Goal: Task Accomplishment & Management: Use online tool/utility

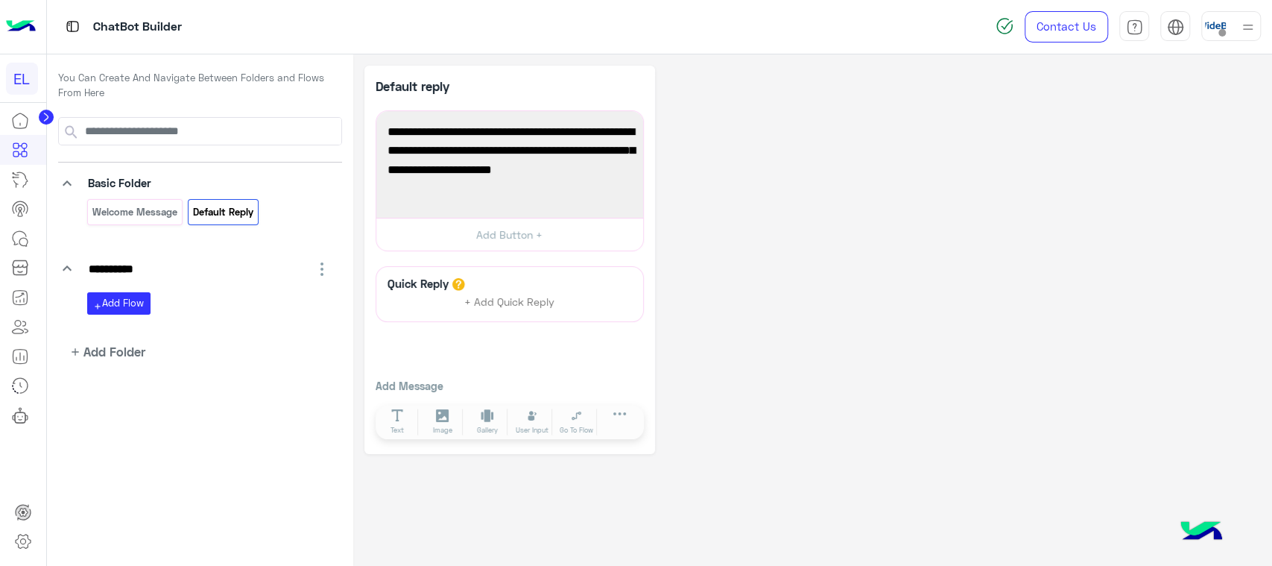
click at [1206, 525] on img at bounding box center [1201, 532] width 52 height 52
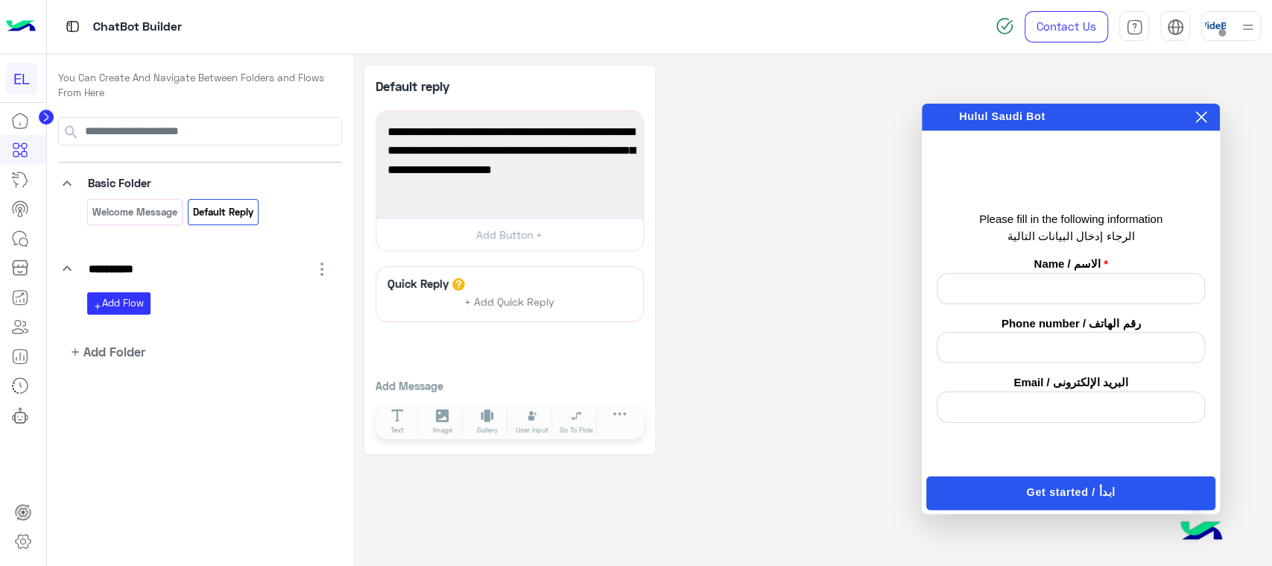
click at [1200, 119] on icon at bounding box center [1201, 117] width 12 height 12
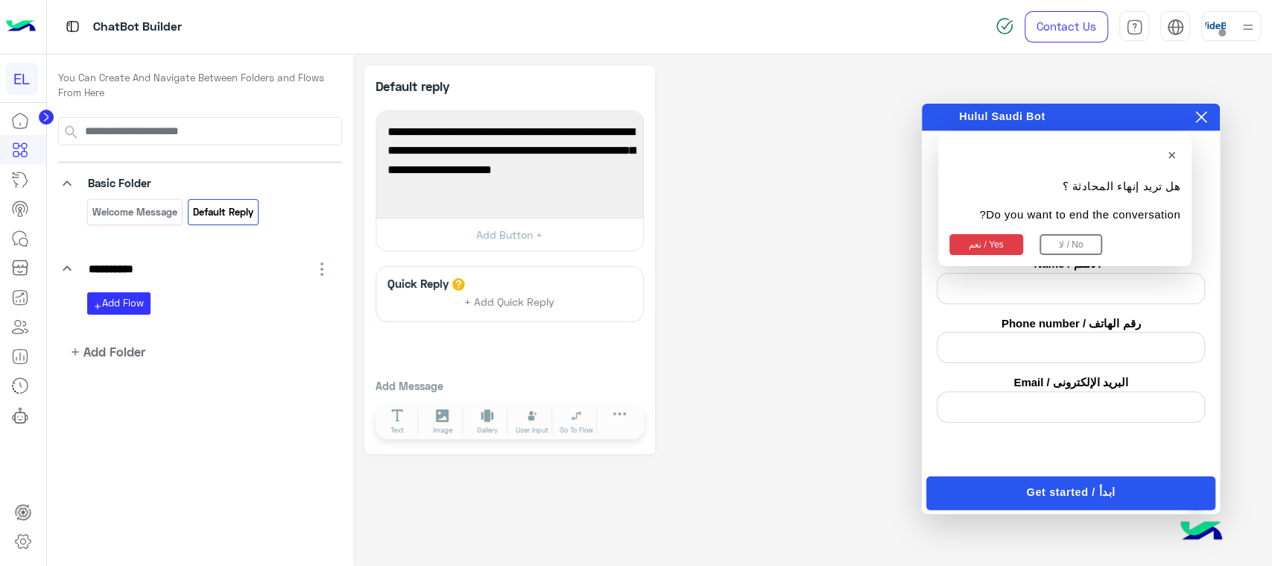
click at [989, 248] on button "نعم / Yes" at bounding box center [986, 244] width 74 height 21
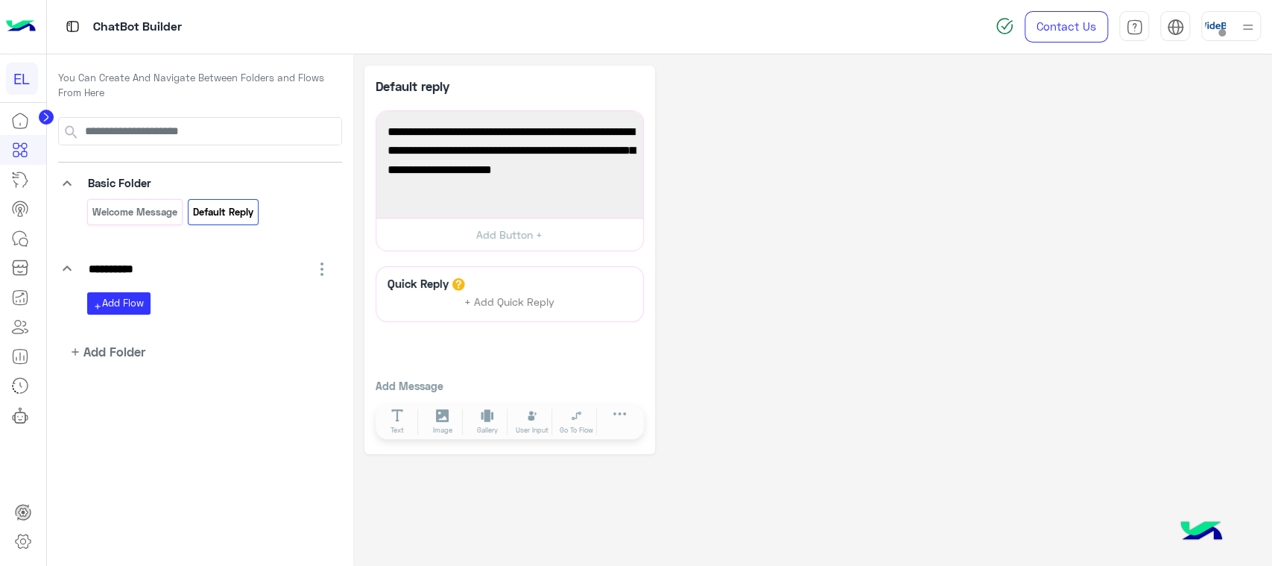
click at [324, 265] on icon "button" at bounding box center [322, 269] width 18 height 18
click at [273, 341] on span "[PERSON_NAME]" at bounding box center [262, 341] width 85 height 13
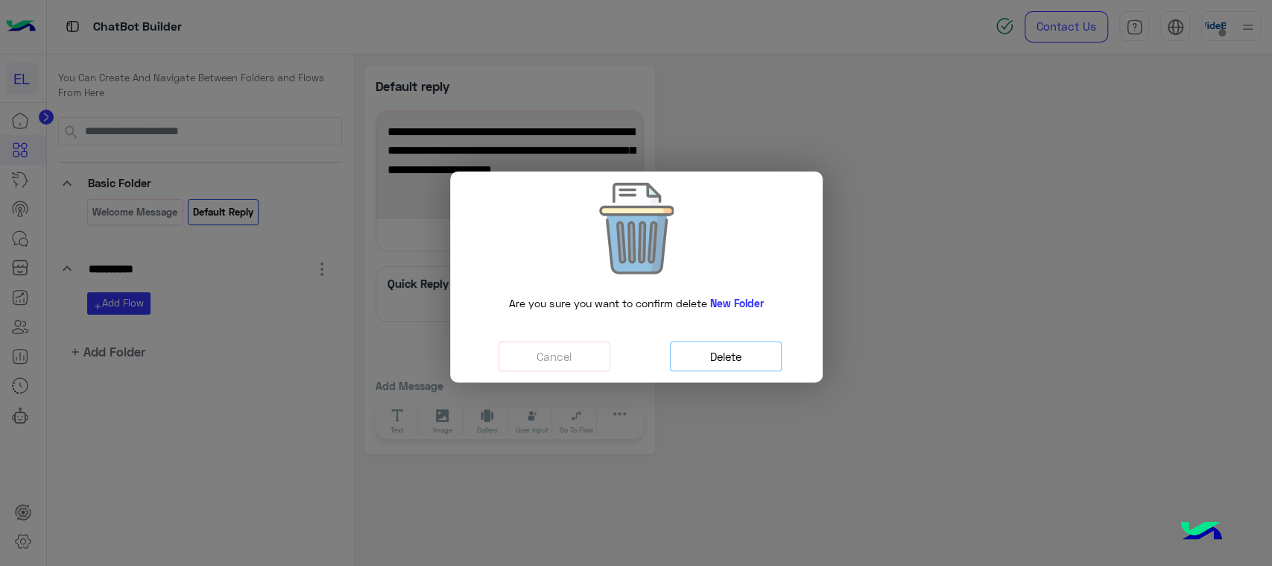
click at [759, 353] on button "Delete" at bounding box center [726, 356] width 112 height 31
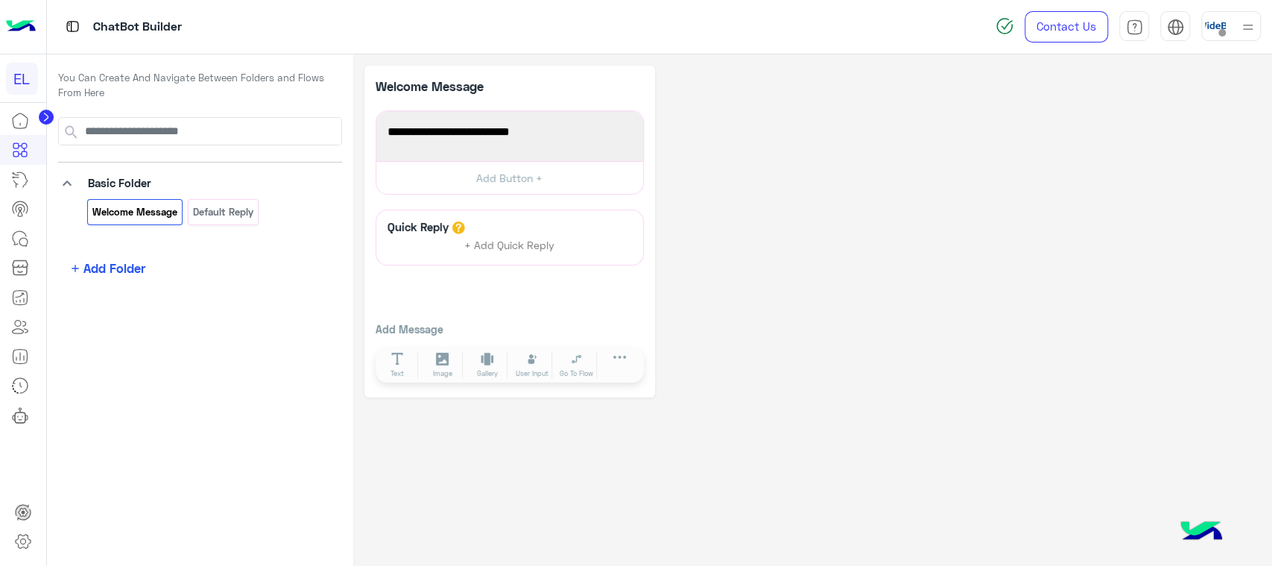
click at [120, 264] on span "Add Folder" at bounding box center [114, 268] width 62 height 19
click at [194, 298] on div "Open Library" at bounding box center [222, 291] width 104 height 27
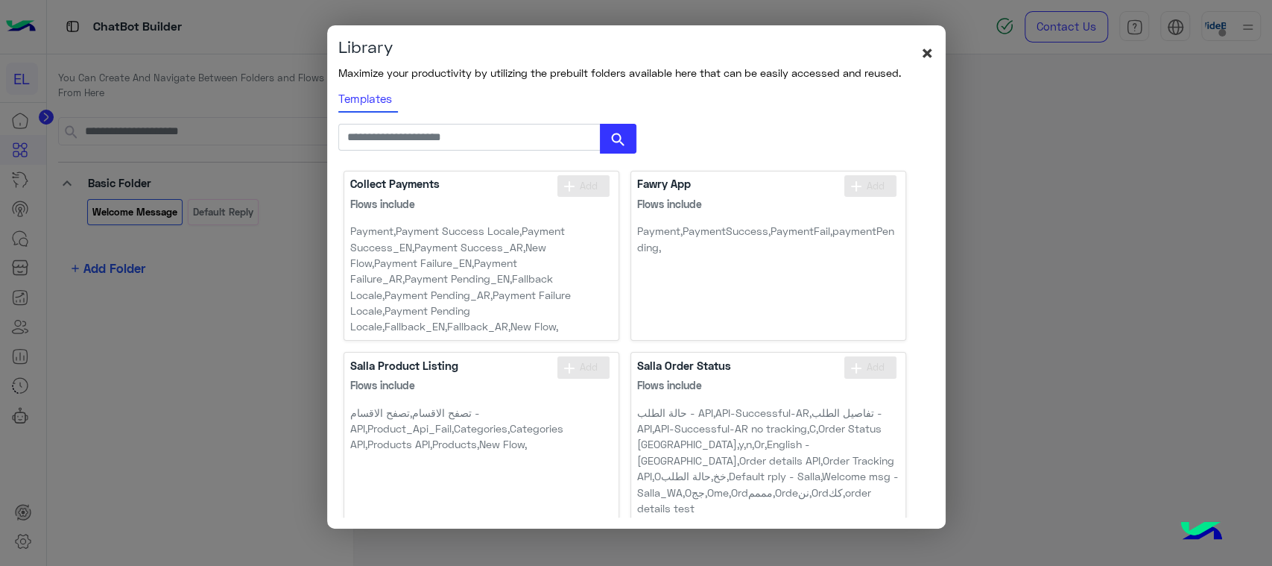
click at [929, 54] on span "×" at bounding box center [927, 52] width 14 height 27
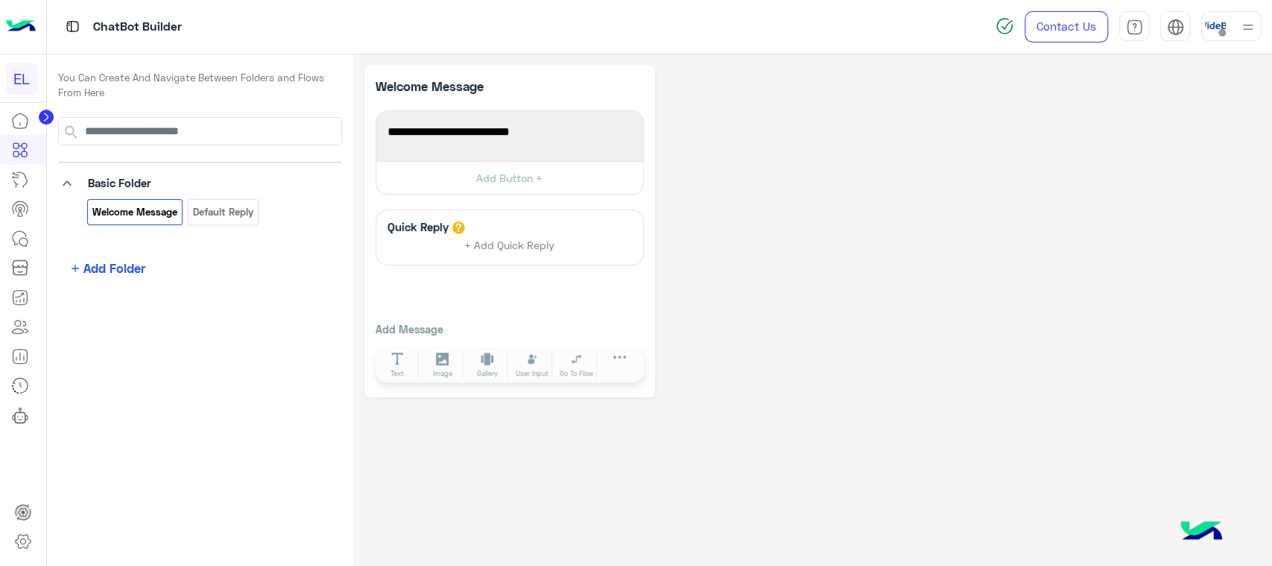
click at [107, 270] on span "Add Folder" at bounding box center [114, 268] width 62 height 19
click at [230, 258] on span "Add Folder" at bounding box center [222, 264] width 53 height 13
click at [185, 272] on input "**********" at bounding box center [144, 269] width 115 height 21
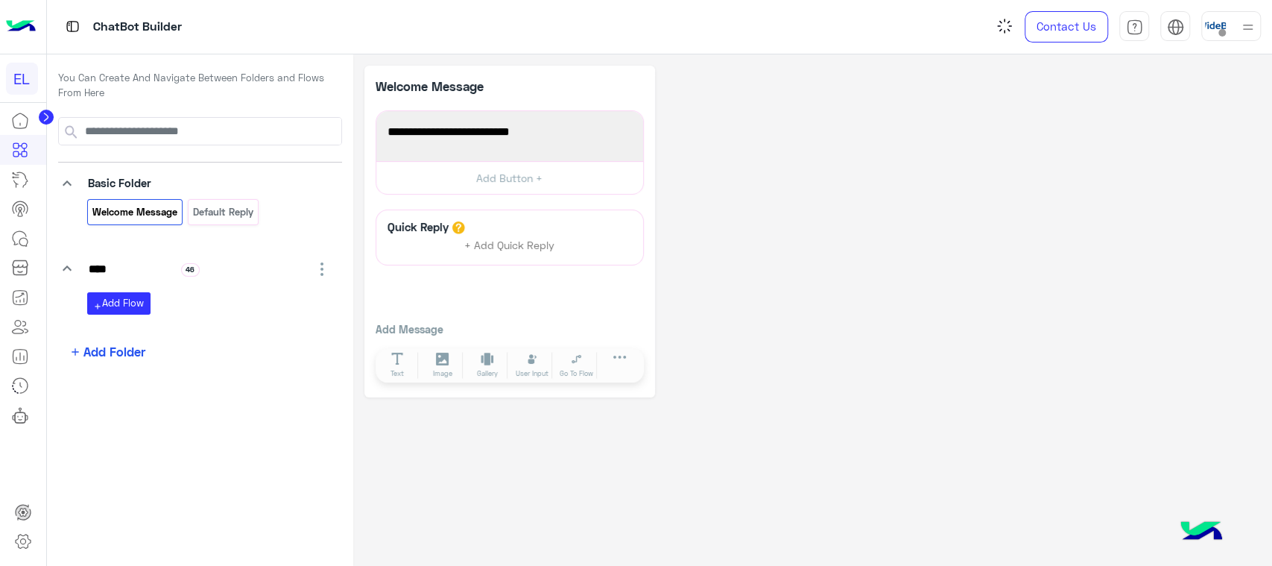
type input "****"
click at [171, 341] on app-playground-folders "keyboard_arrow_down Basic Folder Welcome Message Default reply keyboard_arrow_d…" at bounding box center [200, 239] width 284 height 244
click at [123, 344] on span "Add Folder" at bounding box center [114, 351] width 62 height 19
click at [184, 351] on icon "button" at bounding box center [184, 350] width 12 height 12
type input "*"
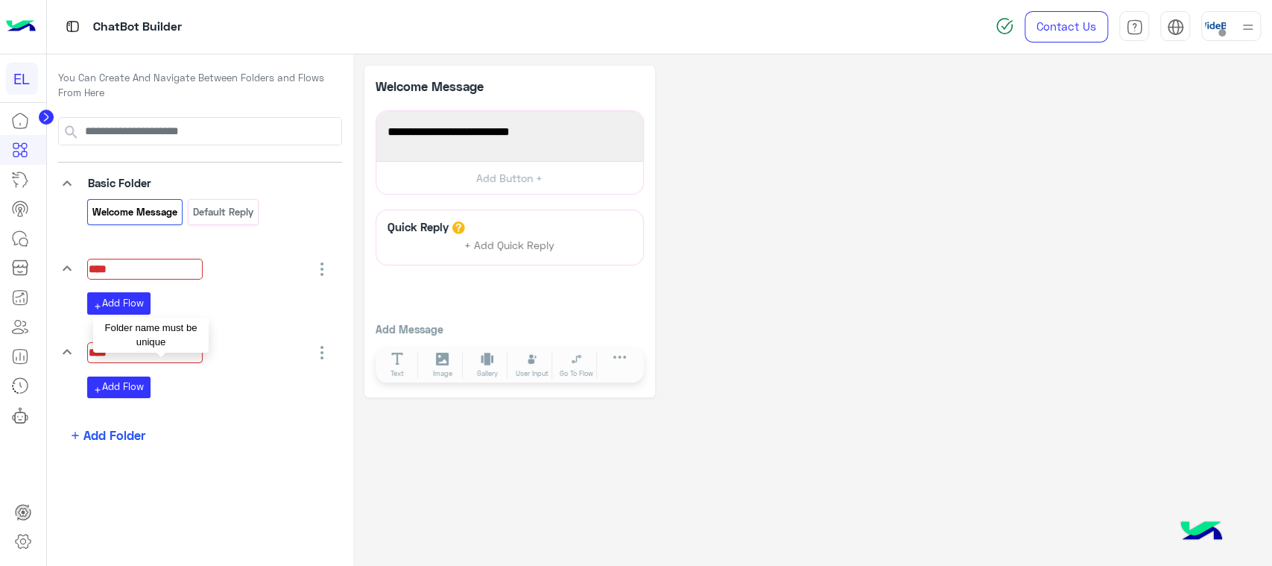
click at [186, 355] on input "****" at bounding box center [144, 352] width 115 height 21
type input "*****"
click at [97, 434] on span "Add Folder" at bounding box center [114, 434] width 62 height 19
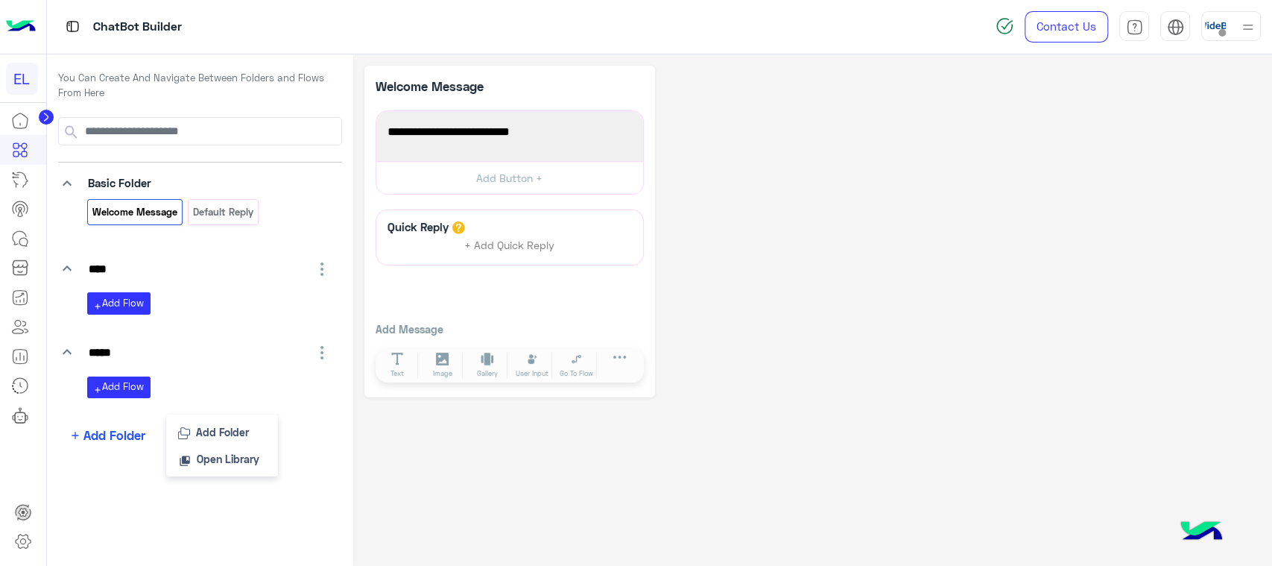
click at [238, 455] on span "Open Library" at bounding box center [228, 458] width 63 height 13
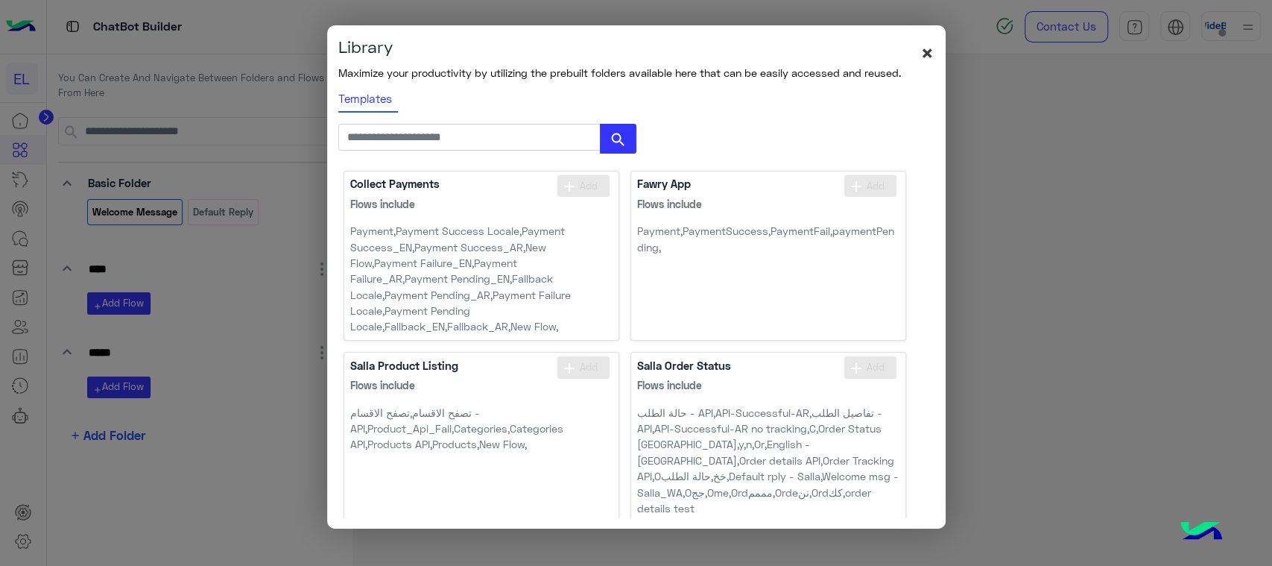
click at [930, 57] on span "×" at bounding box center [927, 52] width 14 height 27
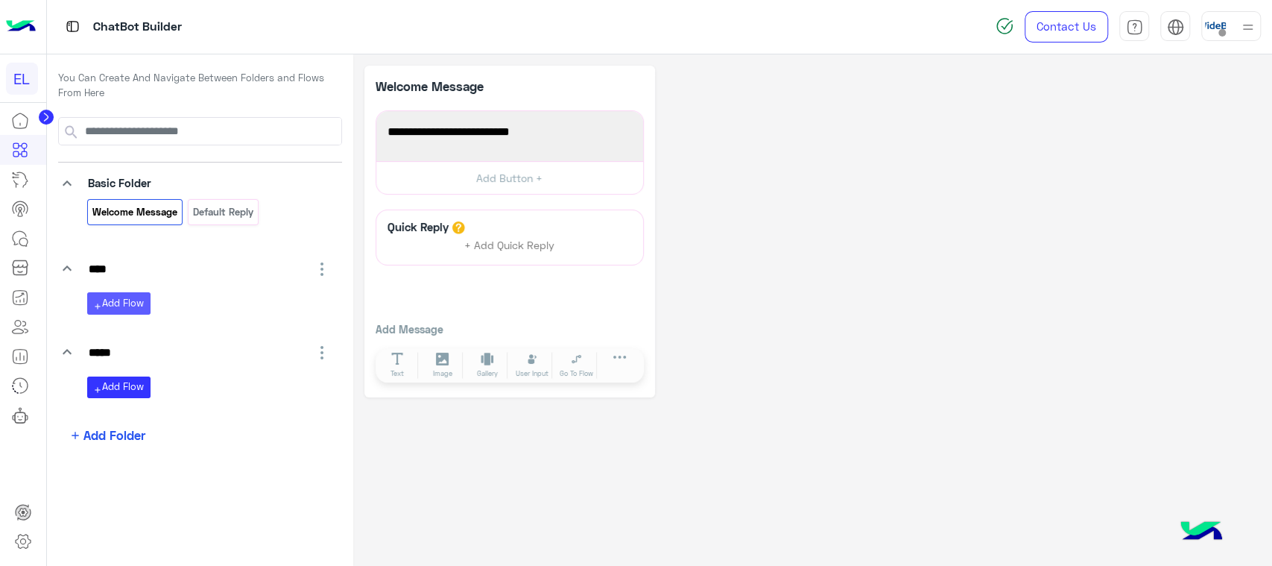
click at [137, 298] on button "add Add Flow" at bounding box center [118, 303] width 63 height 22
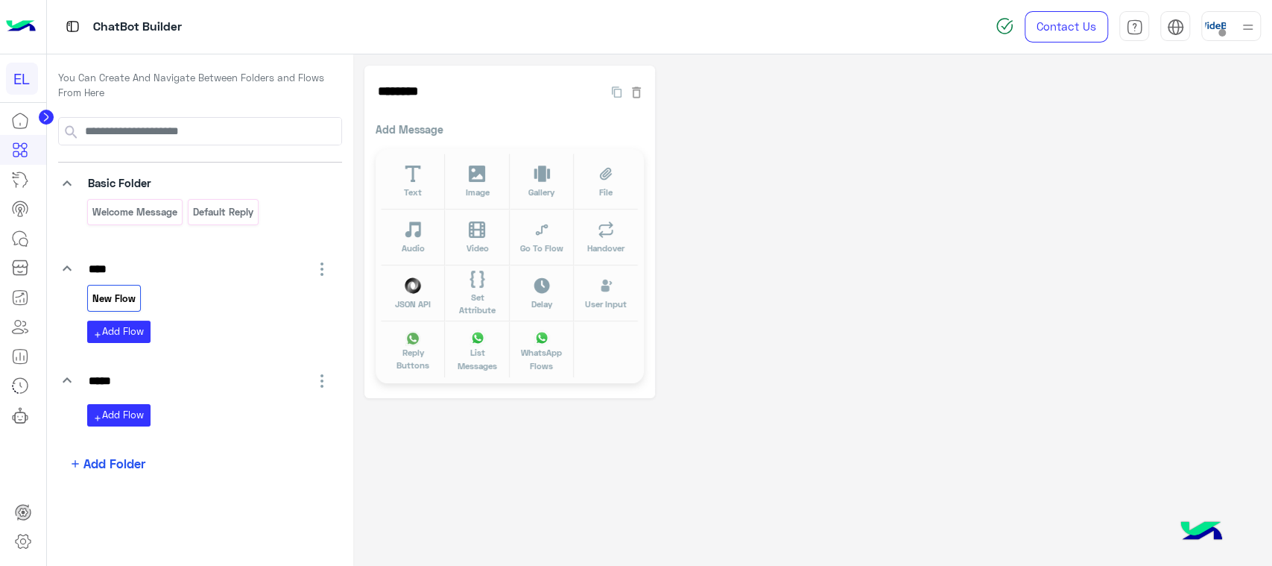
click at [316, 372] on icon "button" at bounding box center [322, 381] width 18 height 18
click at [279, 408] on span "Duplicate Folder" at bounding box center [261, 411] width 83 height 13
click at [317, 461] on icon "button" at bounding box center [322, 464] width 18 height 18
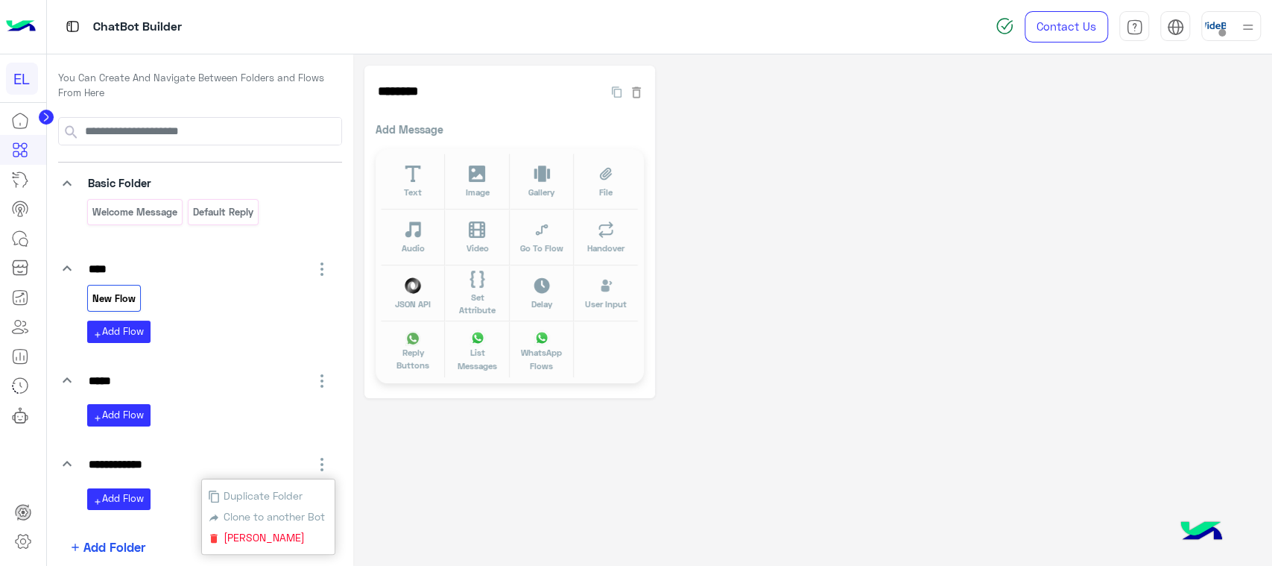
click at [319, 373] on icon "button" at bounding box center [322, 381] width 18 height 18
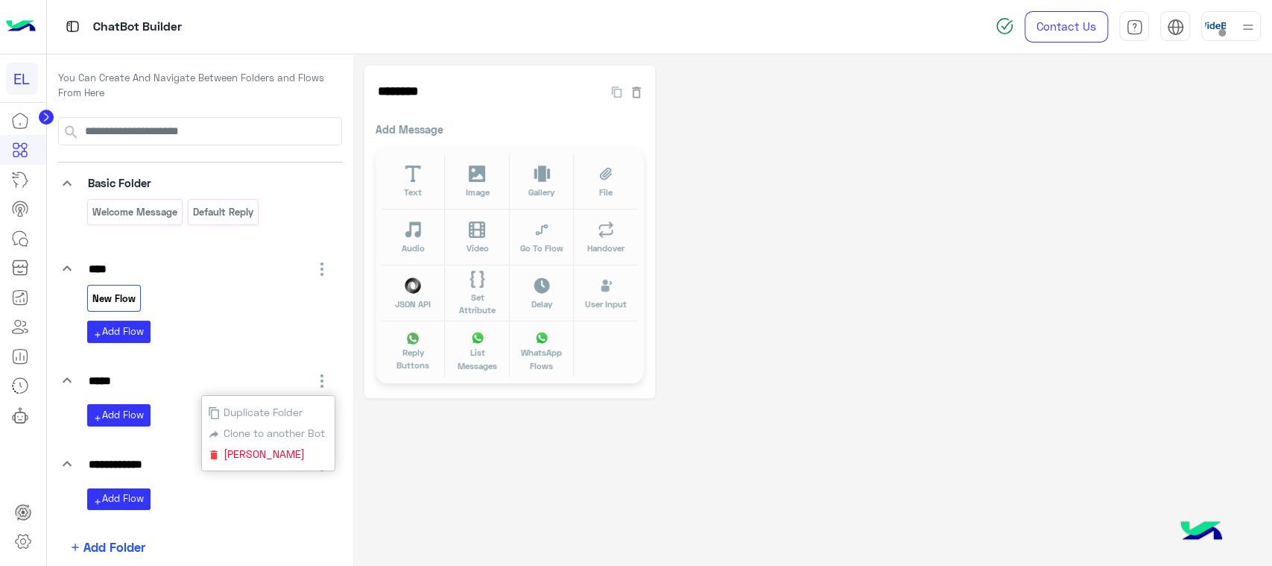
click at [304, 431] on span "Clone to another Bot" at bounding box center [272, 432] width 105 height 13
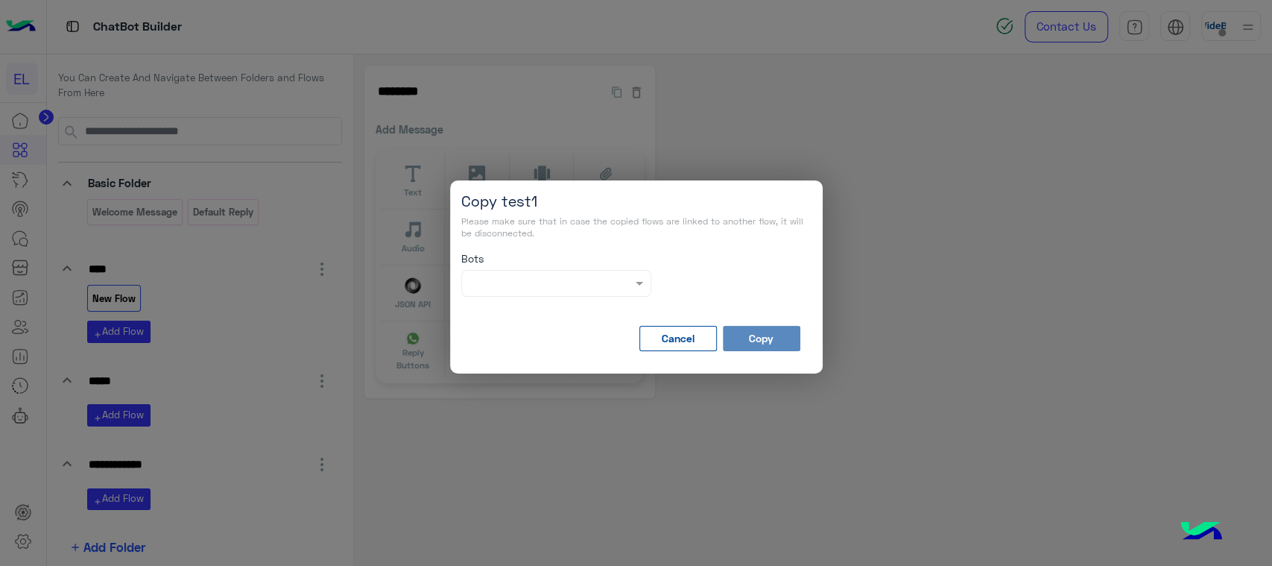
click at [621, 275] on div at bounding box center [556, 282] width 189 height 17
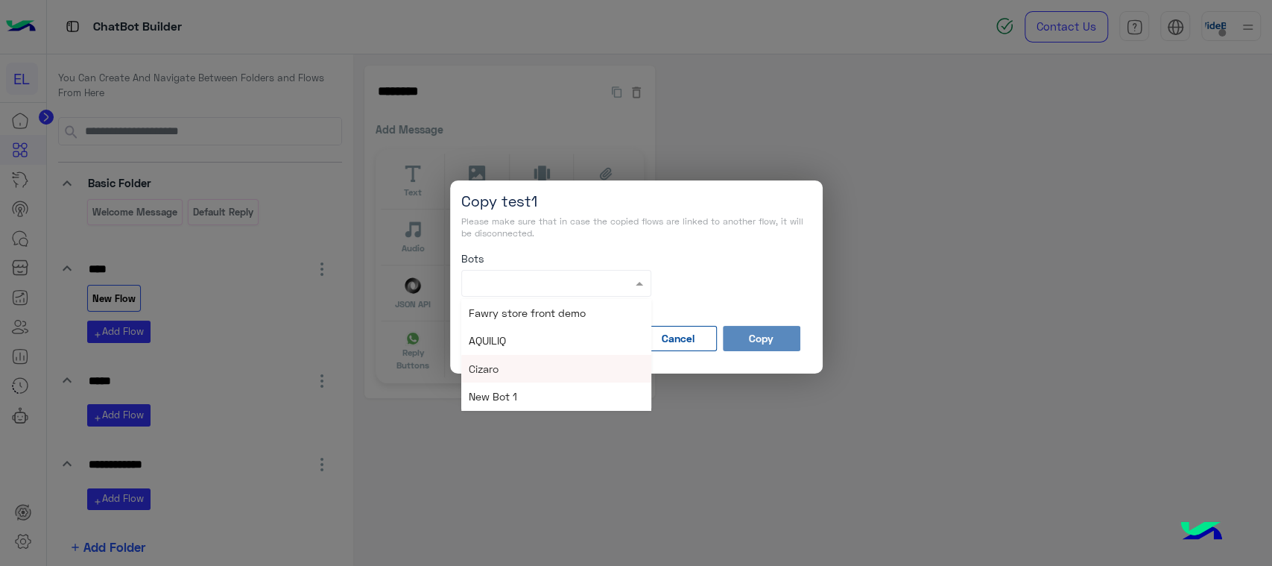
click at [691, 342] on button "Cancel" at bounding box center [677, 338] width 77 height 25
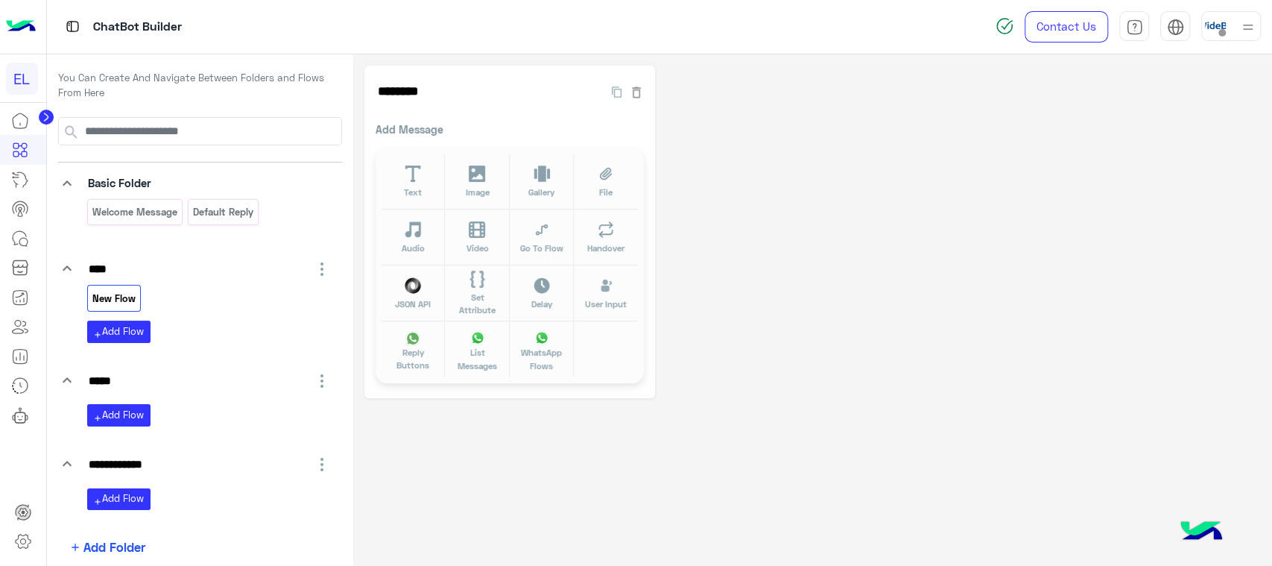
click at [316, 376] on icon "button" at bounding box center [322, 381] width 18 height 18
click at [272, 454] on span "[PERSON_NAME]" at bounding box center [262, 453] width 85 height 13
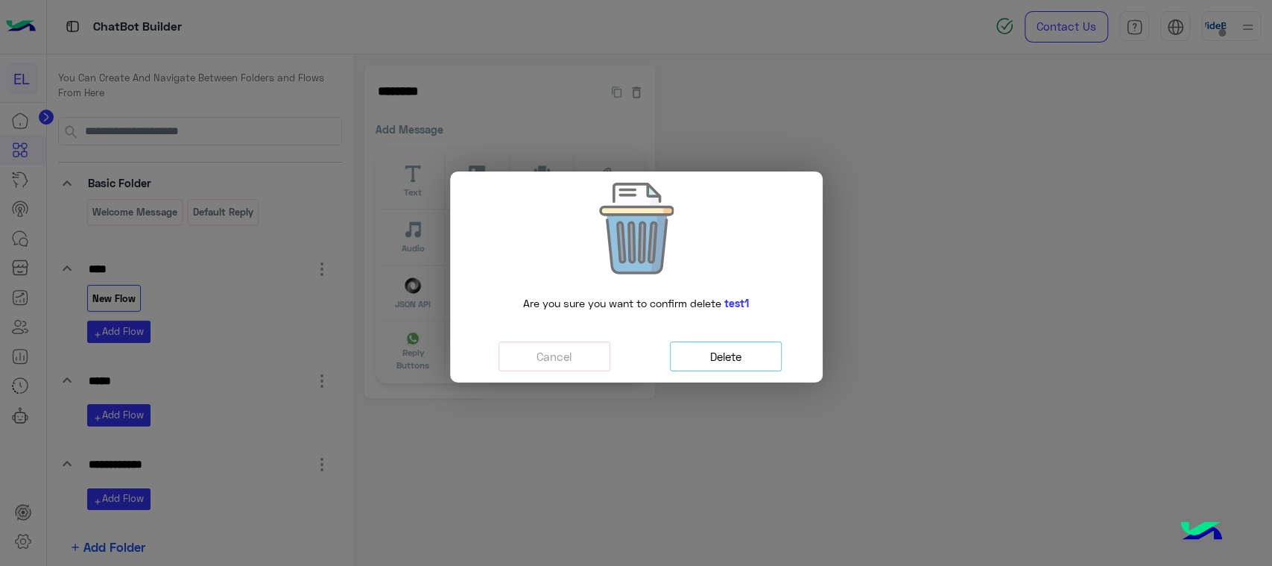
click at [703, 351] on button "Delete" at bounding box center [726, 356] width 112 height 31
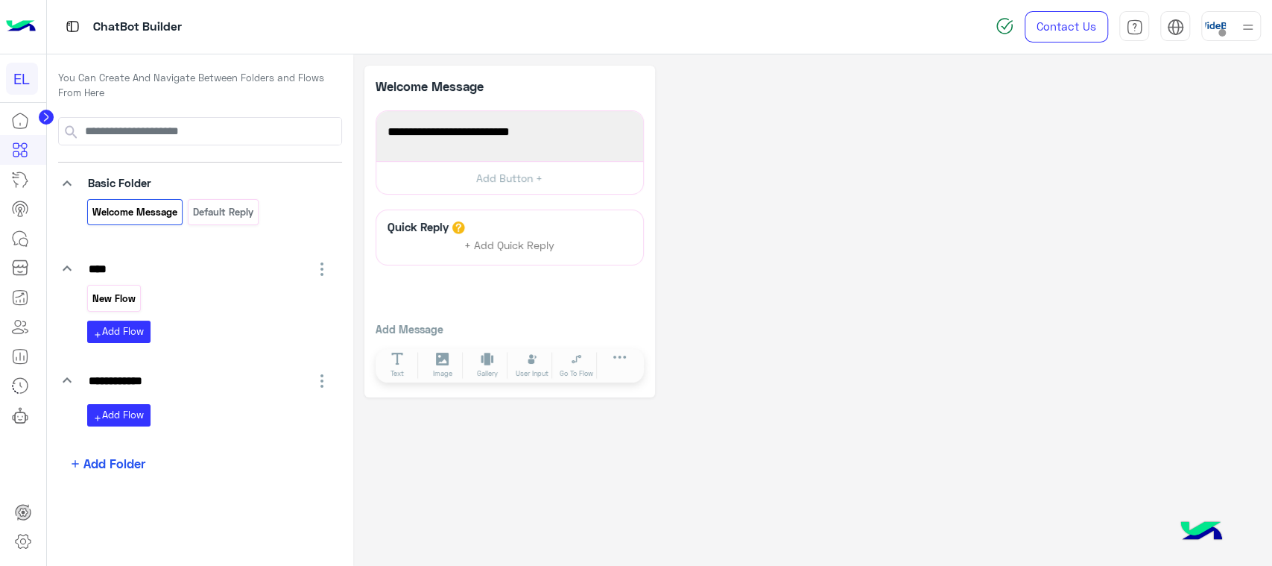
click at [124, 297] on p "New Flow" at bounding box center [113, 298] width 45 height 17
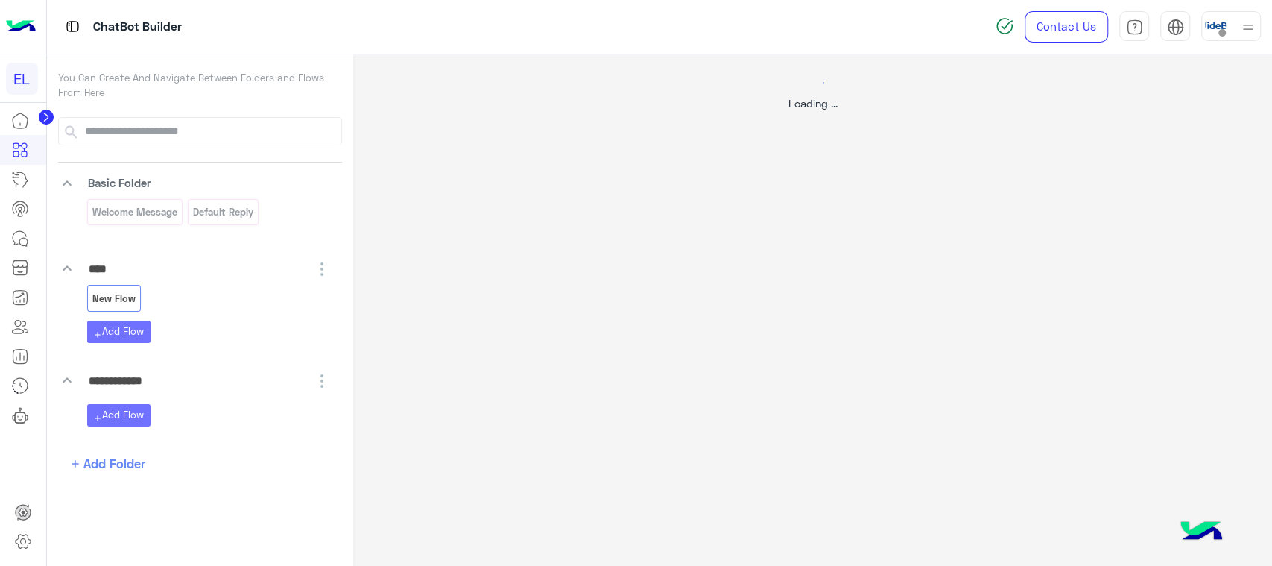
click at [133, 270] on div at bounding box center [636, 283] width 1272 height 566
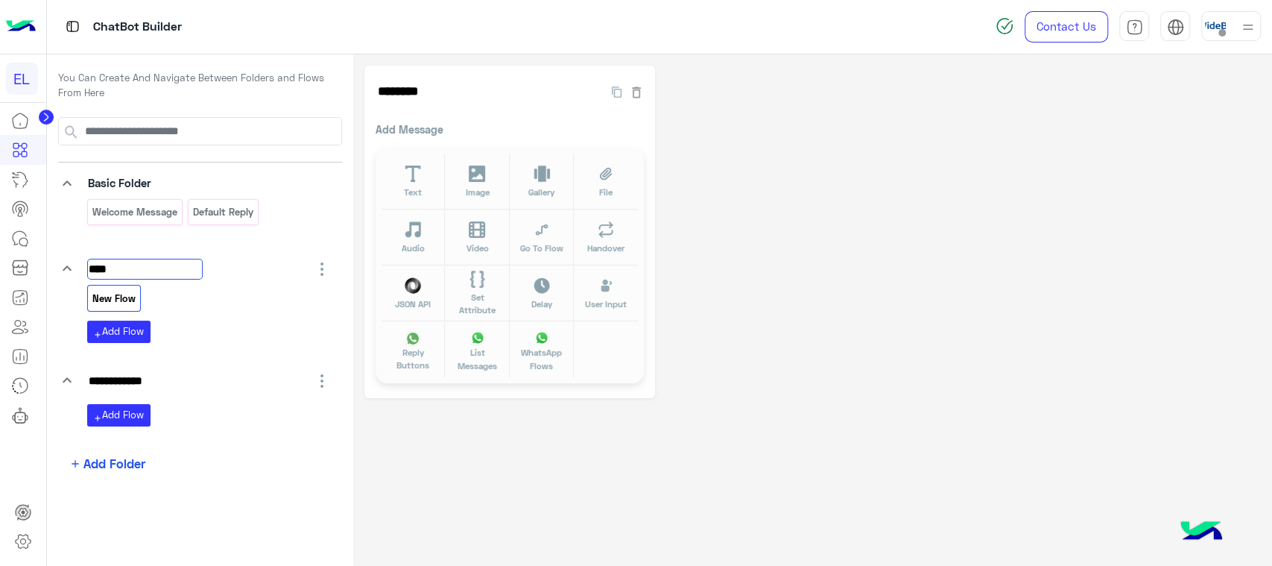
click at [133, 270] on input "****" at bounding box center [144, 269] width 115 height 21
type input "**********"
click at [164, 222] on div "Welcome Message" at bounding box center [134, 212] width 95 height 26
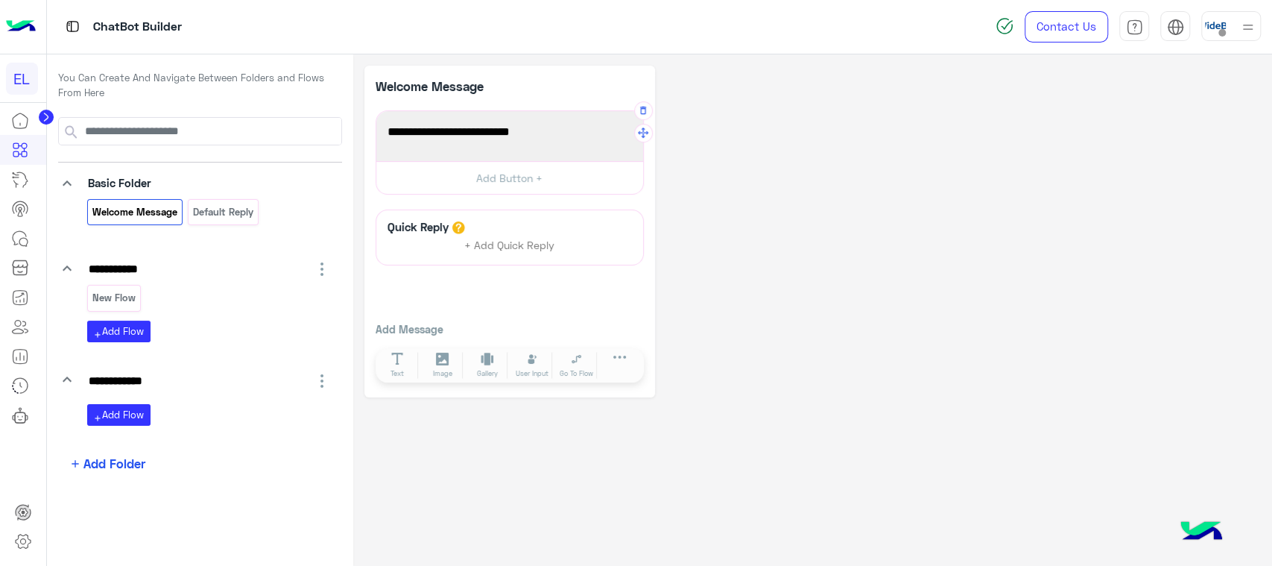
click at [551, 152] on div "Welcome to your first flow!" at bounding box center [510, 135] width 256 height 39
type textarea "**********"
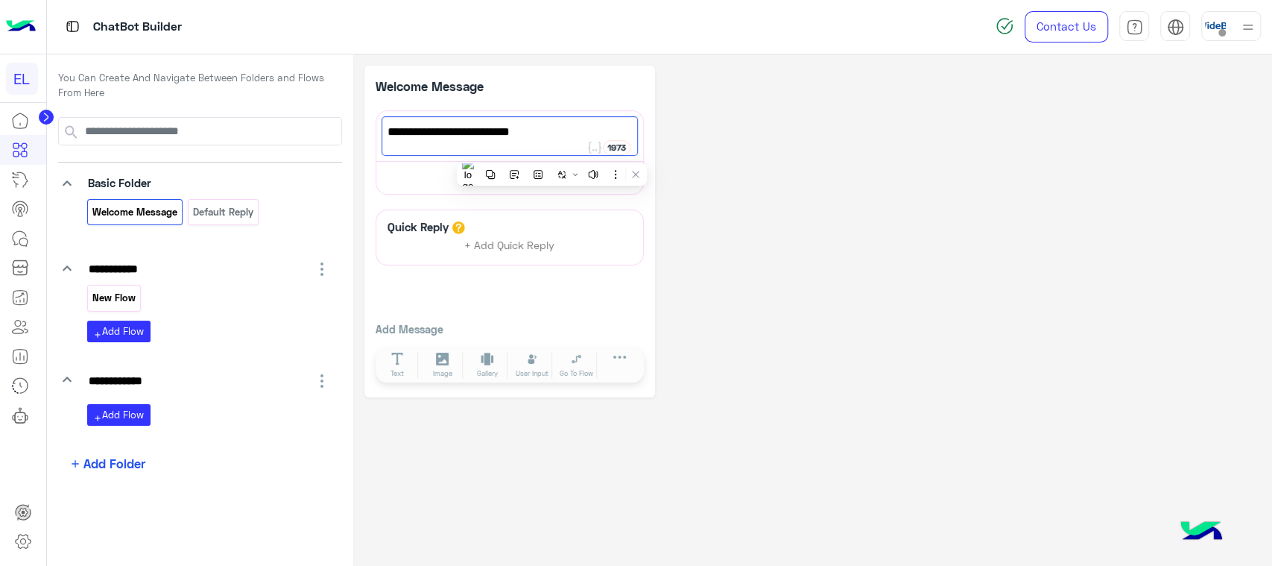
click at [116, 297] on p "New Flow" at bounding box center [113, 297] width 45 height 17
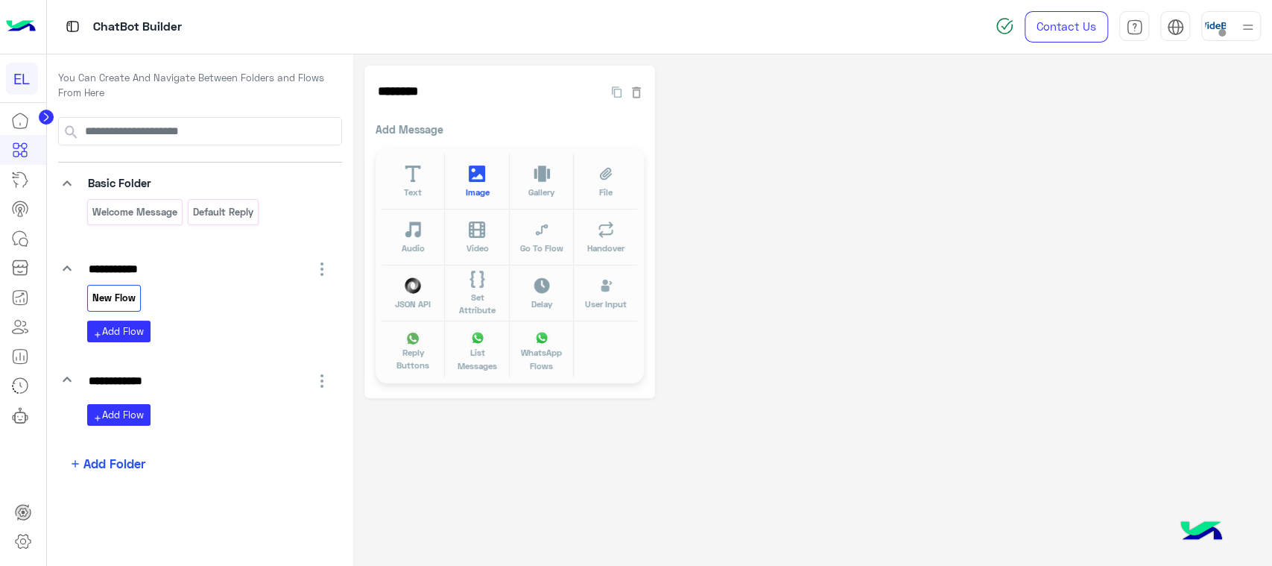
click at [493, 170] on button "Image" at bounding box center [477, 182] width 64 height 56
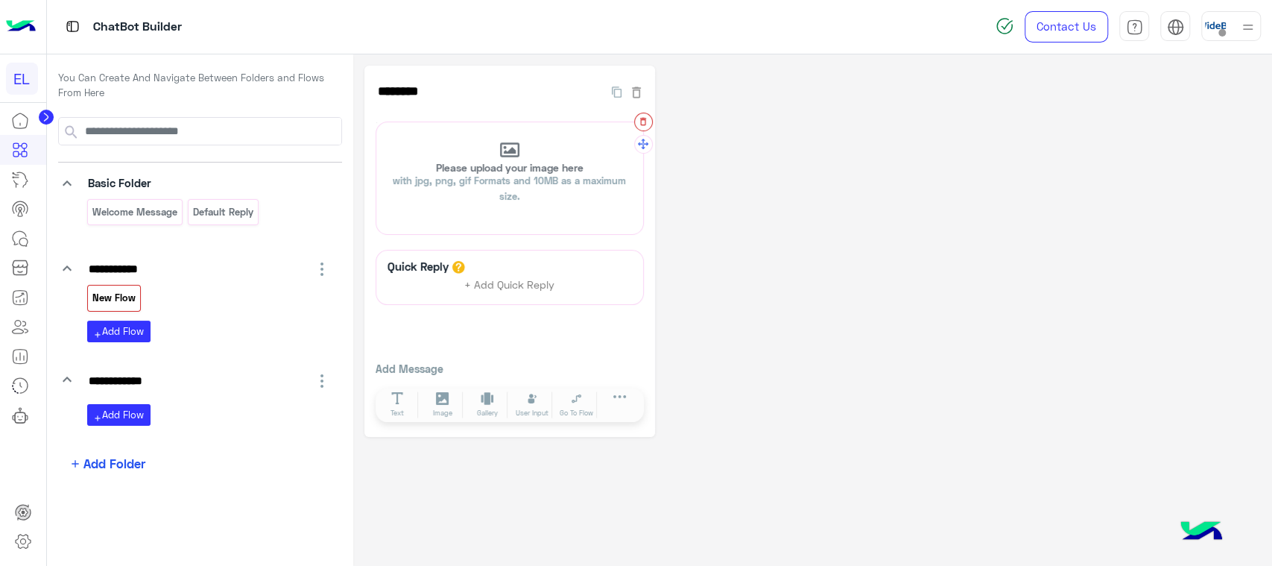
drag, startPoint x: 650, startPoint y: 128, endPoint x: 646, endPoint y: 121, distance: 7.7
click at [646, 121] on div at bounding box center [643, 122] width 19 height 19
click at [646, 121] on icon "button" at bounding box center [643, 121] width 10 height 10
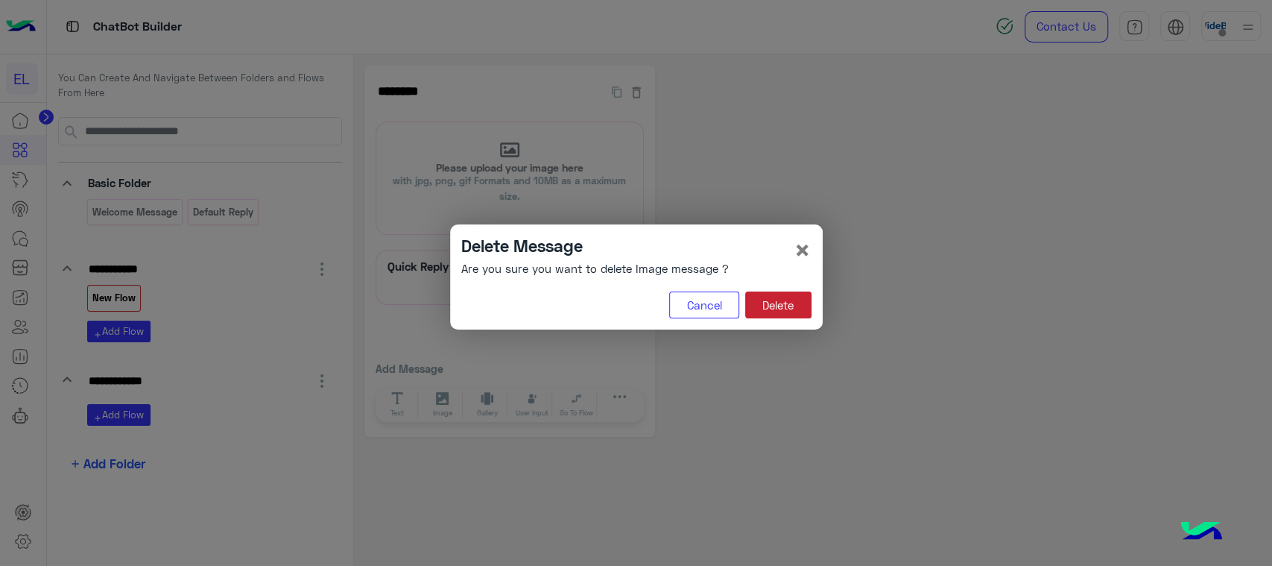
click at [794, 301] on button "Delete" at bounding box center [778, 304] width 66 height 27
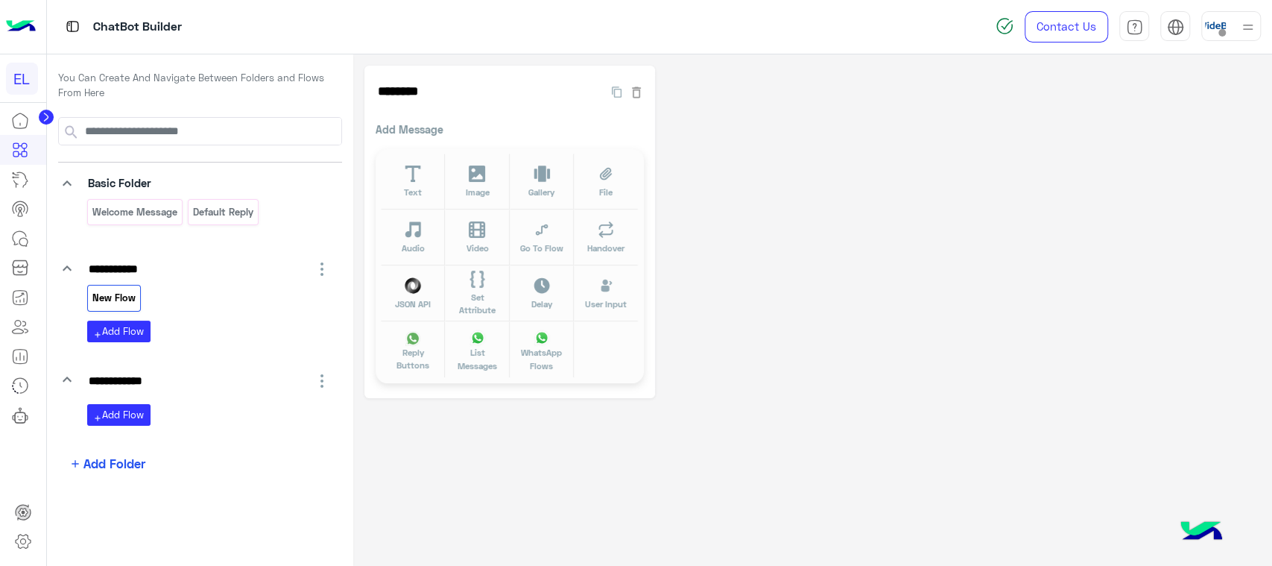
drag, startPoint x: 715, startPoint y: 282, endPoint x: 718, endPoint y: 270, distance: 12.1
click at [718, 270] on div "******** 142 Add Message Text Image Gallery File Audio Video Go To Flow Handove…" at bounding box center [812, 232] width 896 height 332
